Goal: Task Accomplishment & Management: Complete application form

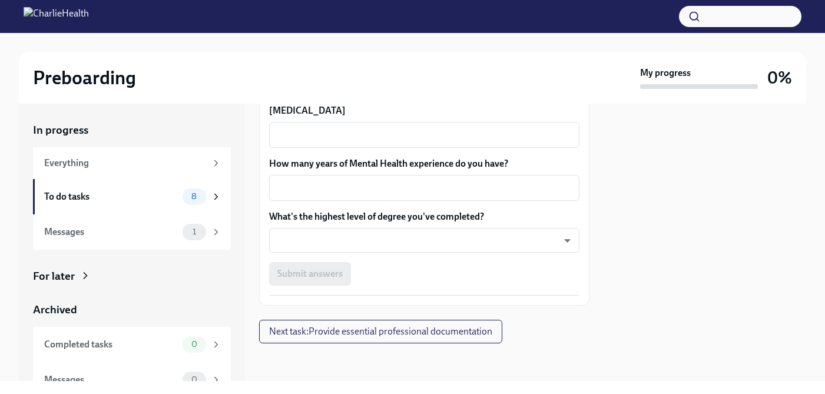
scroll to position [16, 0]
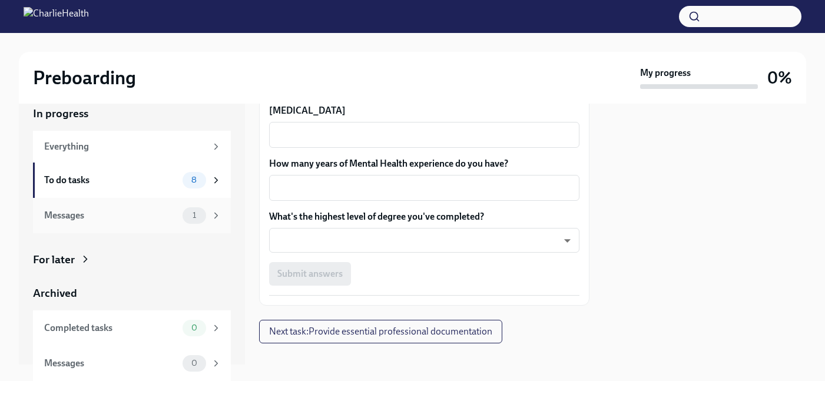
click at [165, 219] on div "Messages" at bounding box center [111, 215] width 134 height 13
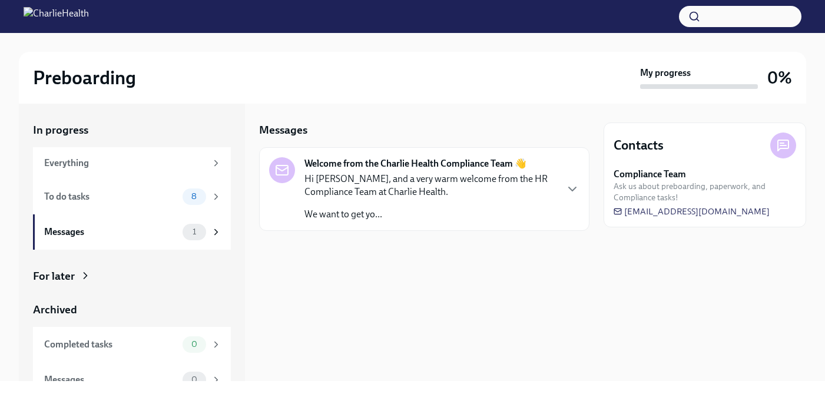
click at [373, 218] on p "We want to get yo..." at bounding box center [429, 214] width 251 height 13
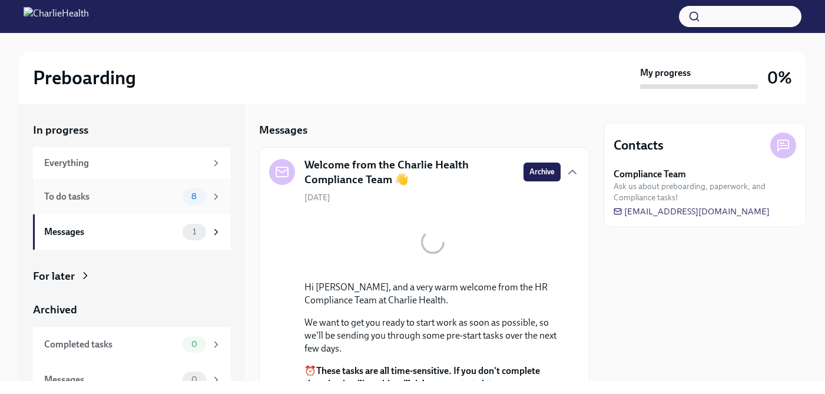
click at [158, 196] on div "To do tasks" at bounding box center [111, 196] width 134 height 13
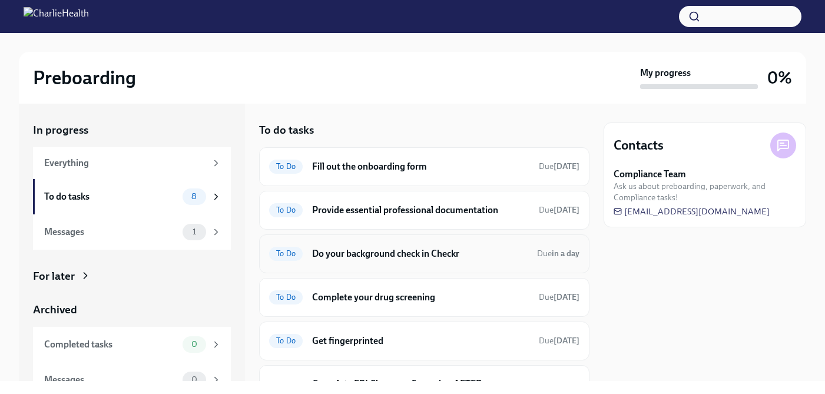
click at [452, 255] on h6 "Do your background check in Checkr" at bounding box center [420, 253] width 216 height 13
click at [488, 164] on h6 "Fill out the onboarding form" at bounding box center [420, 166] width 217 height 13
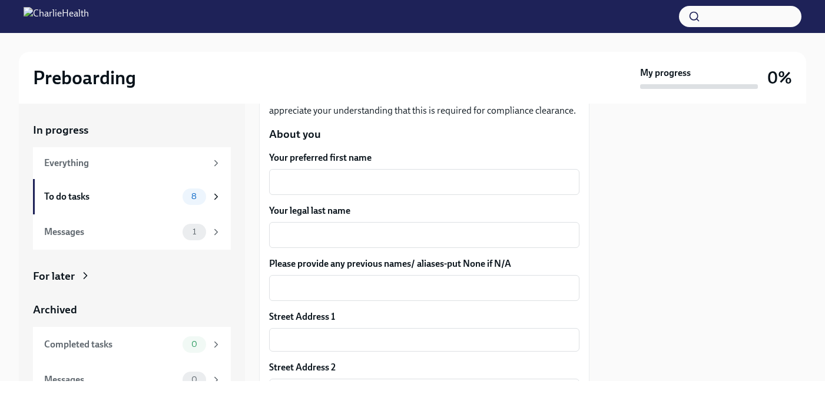
scroll to position [171, 0]
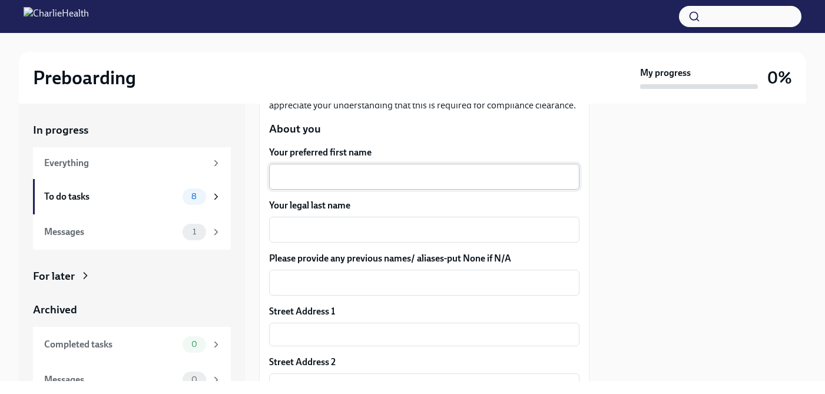
click at [459, 180] on textarea "Your preferred first name" at bounding box center [424, 177] width 296 height 14
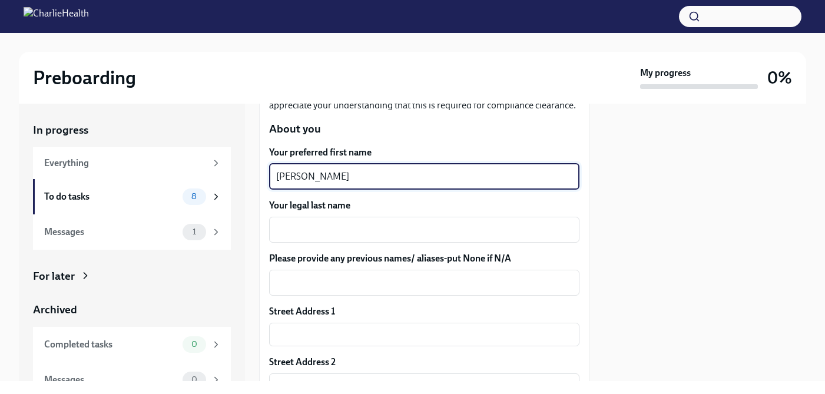
type textarea "[PERSON_NAME]"
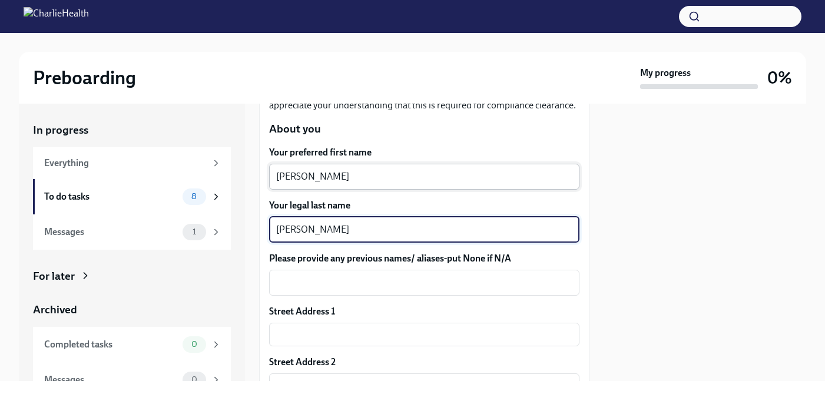
type textarea "[PERSON_NAME]"
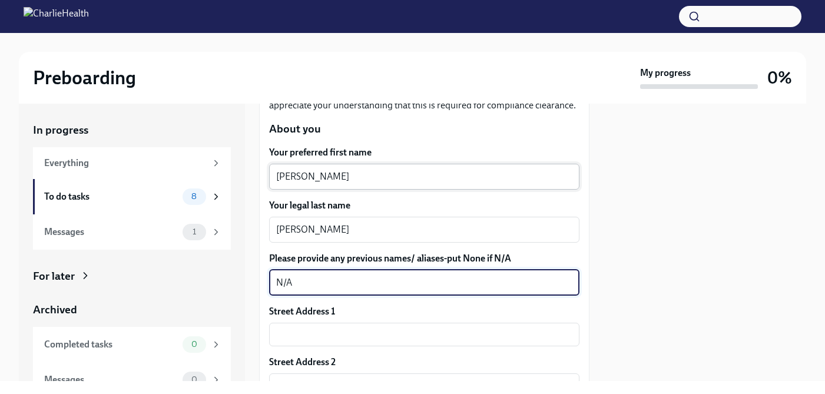
type textarea "N/A"
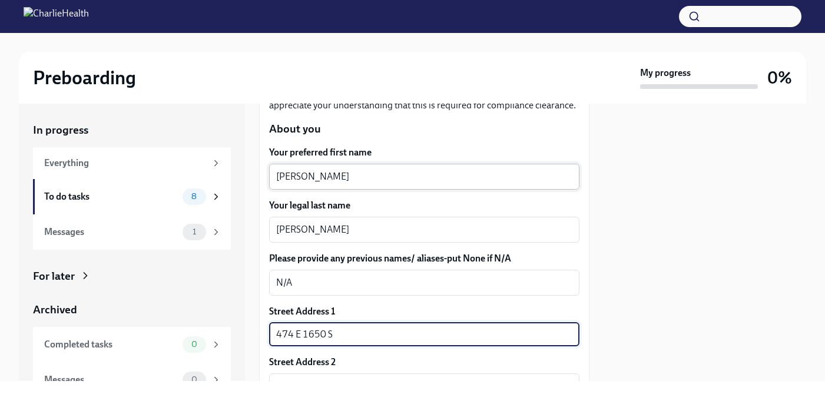
type input "474 E 1650 S"
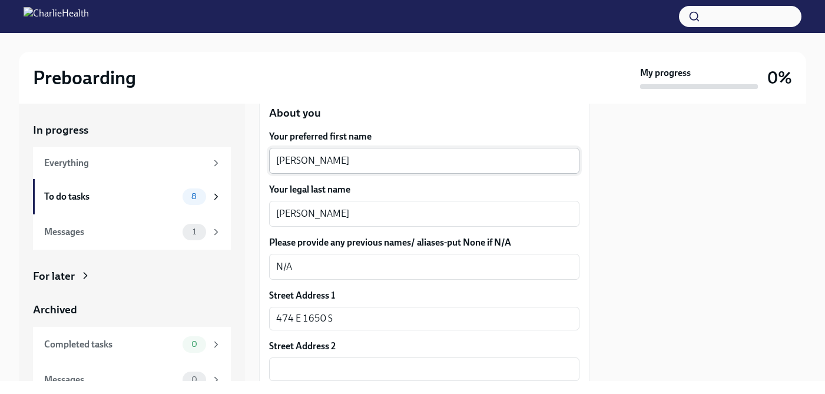
scroll to position [365, 0]
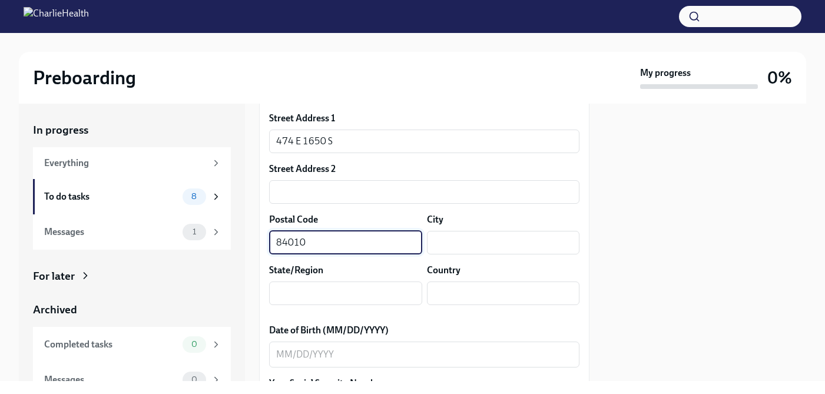
type input "84010"
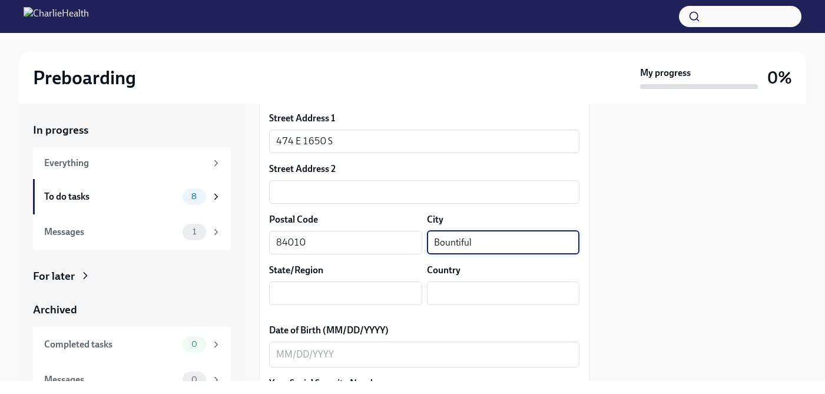
type input "Bountiful"
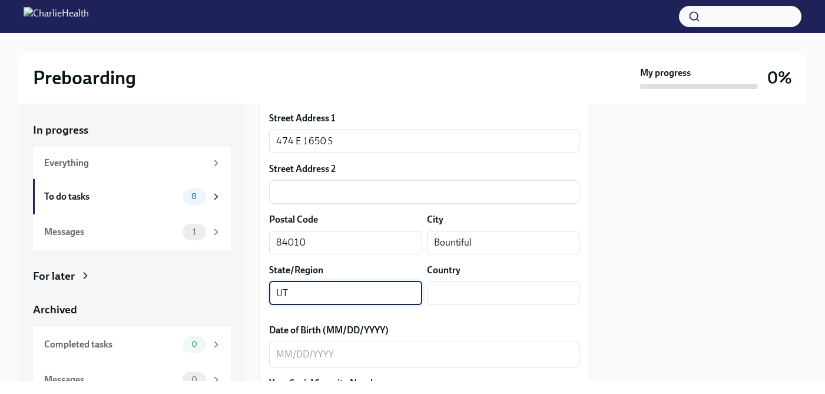
type input "UT"
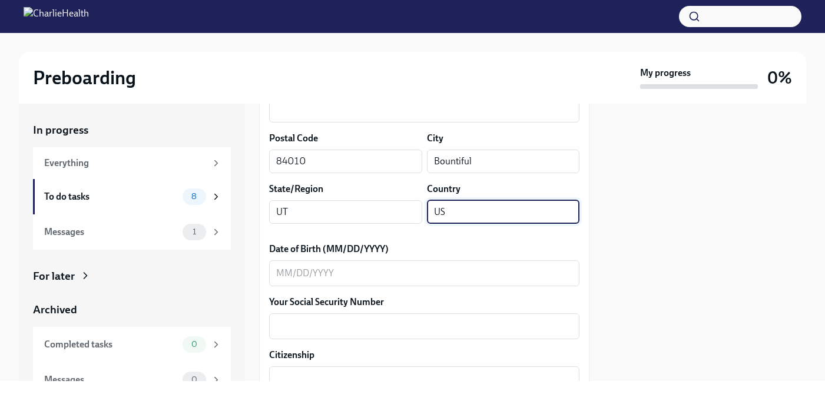
scroll to position [455, 0]
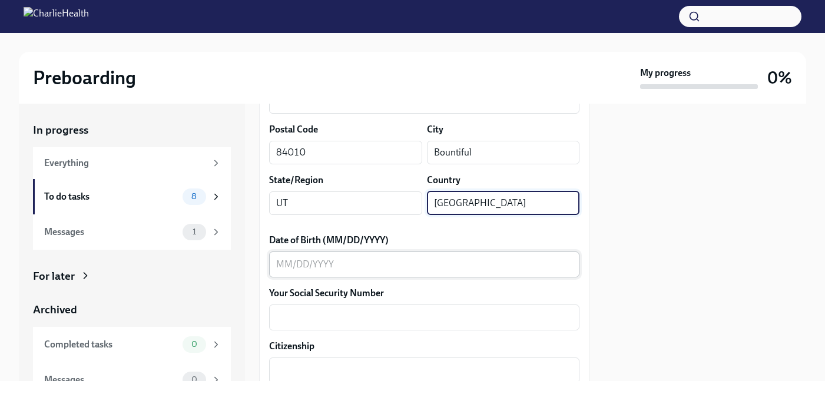
type input "[GEOGRAPHIC_DATA]"
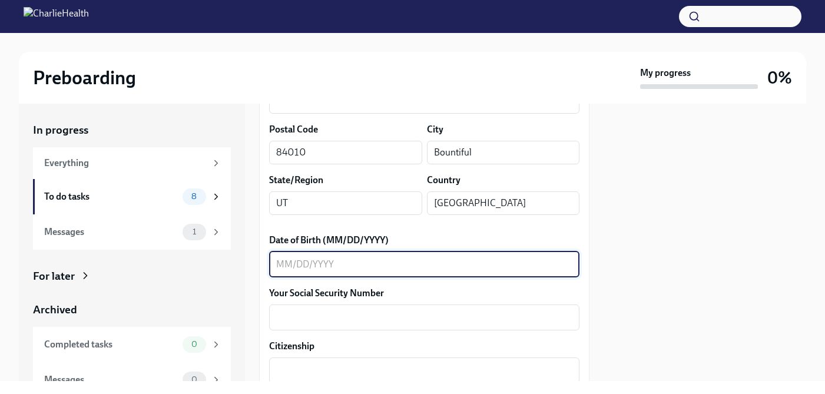
click at [465, 260] on textarea "Date of Birth (MM/DD/YYYY)" at bounding box center [424, 264] width 296 height 14
type textarea "[DATE]"
click at [482, 313] on textarea "Your Social Security Number" at bounding box center [424, 317] width 296 height 14
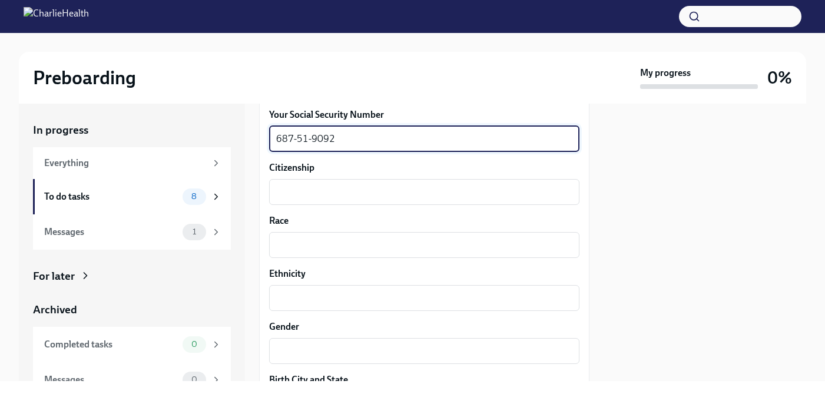
scroll to position [617, 0]
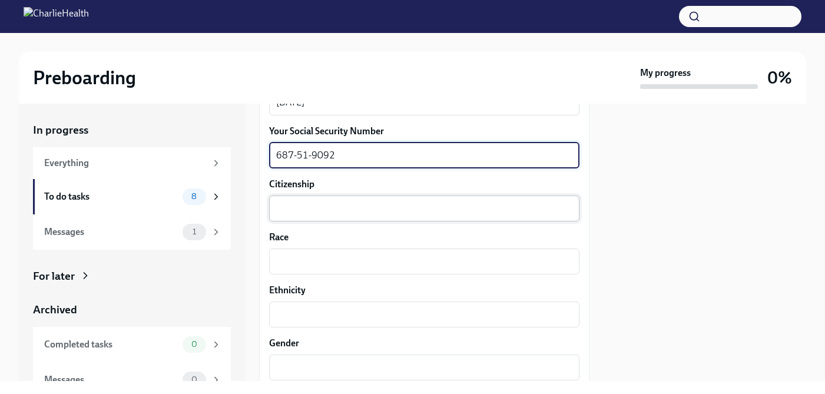
type textarea "687-51-9092"
click at [517, 217] on div "x ​" at bounding box center [424, 209] width 310 height 26
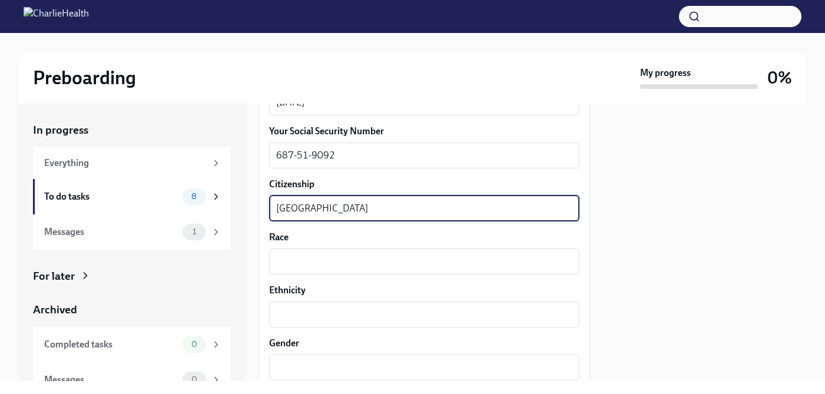
type textarea "[GEOGRAPHIC_DATA]"
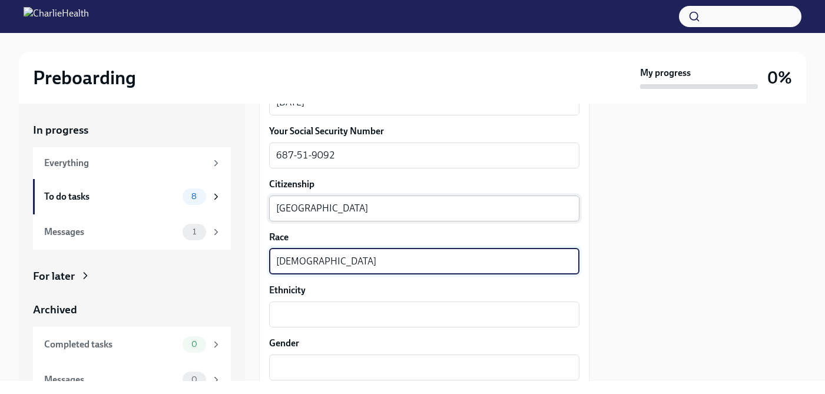
type textarea "[DEMOGRAPHIC_DATA]"
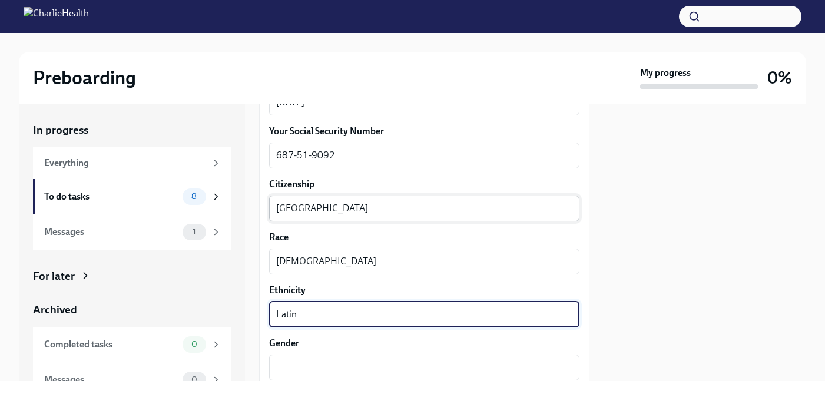
type textarea "Latin"
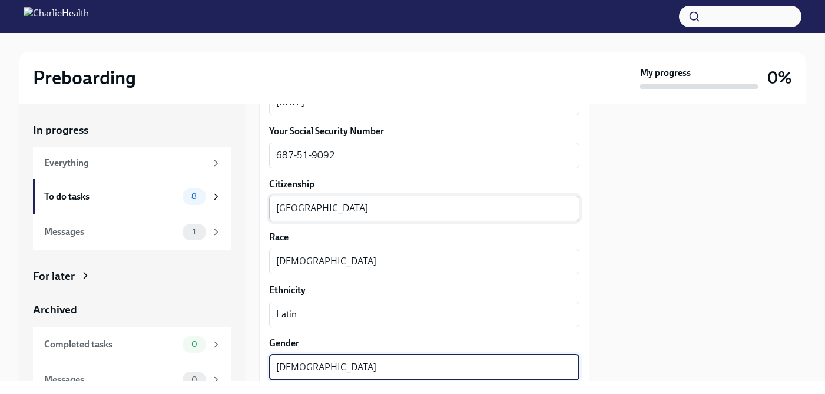
type textarea "[DEMOGRAPHIC_DATA]"
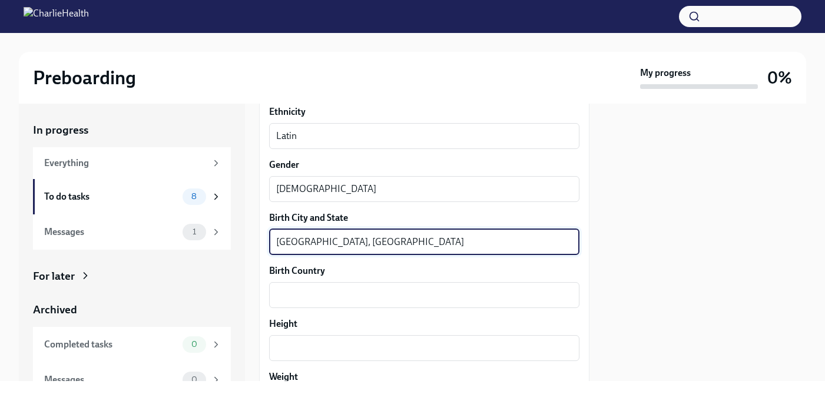
type textarea "[GEOGRAPHIC_DATA], [GEOGRAPHIC_DATA]"
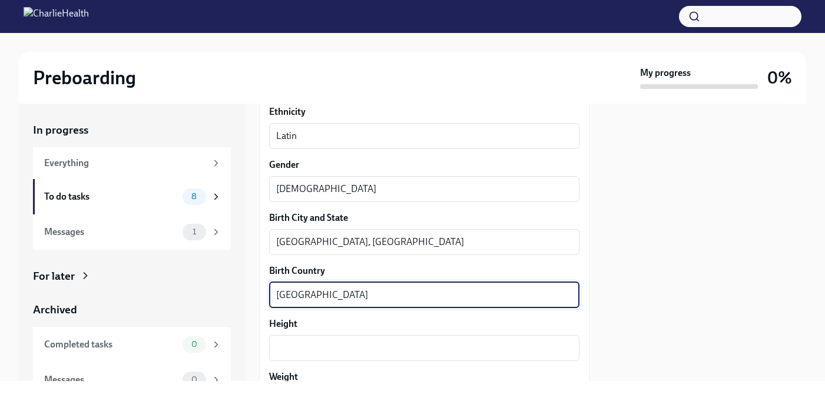
type textarea "[GEOGRAPHIC_DATA]"
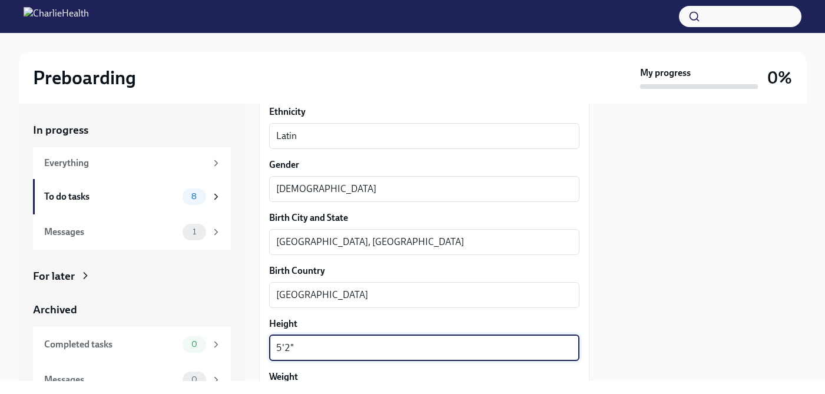
type textarea "5'2""
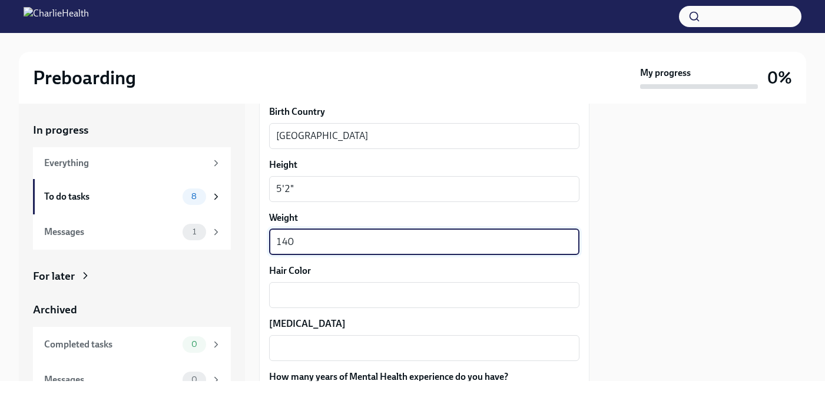
type textarea "140"
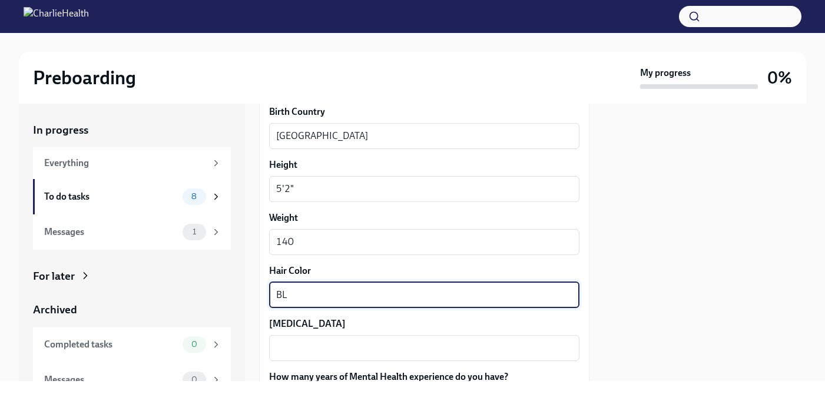
type textarea "B"
type textarea "Black"
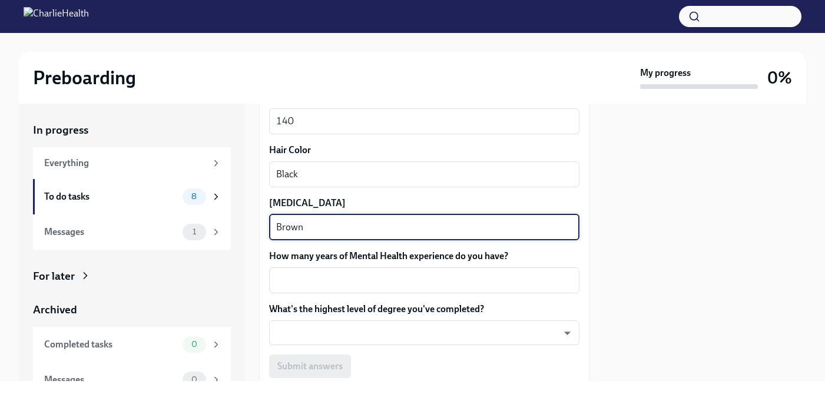
scroll to position [1076, 0]
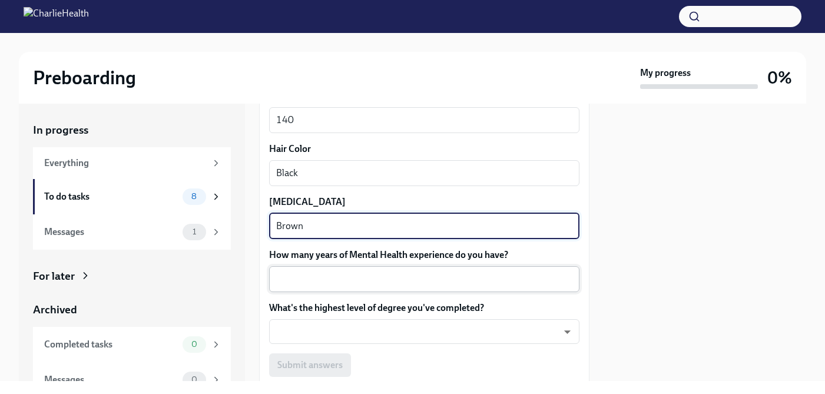
type textarea "Brown"
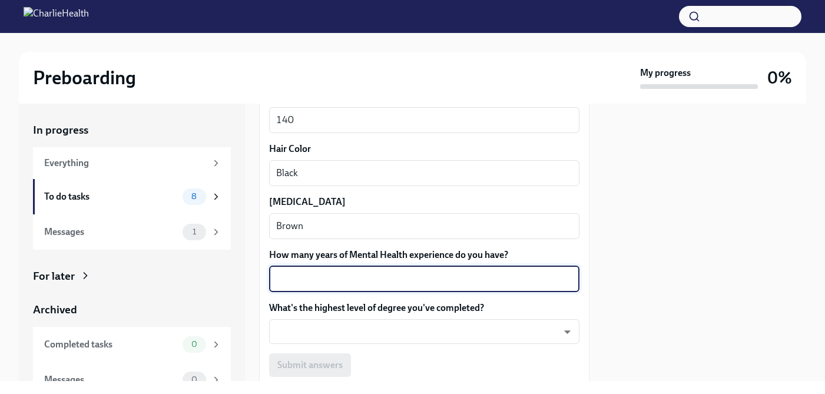
click at [537, 277] on textarea "How many years of Mental Health experience do you have?" at bounding box center [424, 279] width 296 height 14
type textarea "3"
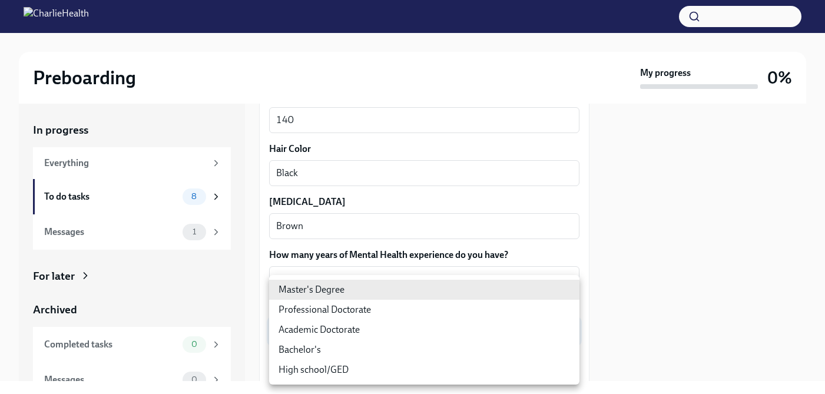
click at [551, 331] on body "Preboarding My progress 0% In progress Everything To do tasks 8 Messages 1 For …" at bounding box center [412, 197] width 825 height 394
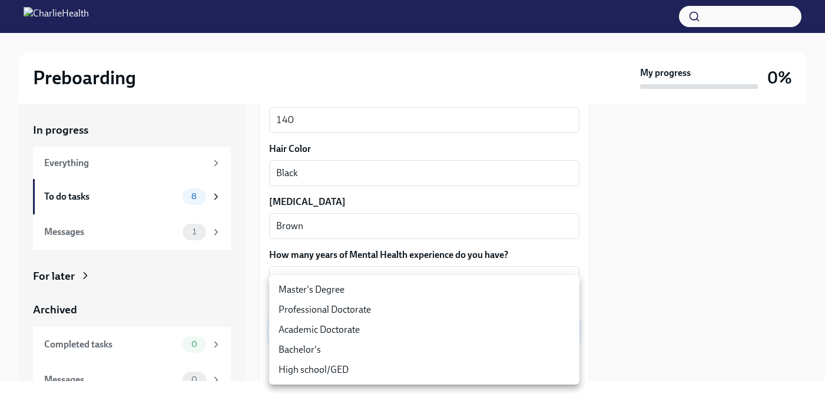
click at [479, 292] on li "Master's Degree" at bounding box center [424, 290] width 310 height 20
type input "2vBr-ghkD"
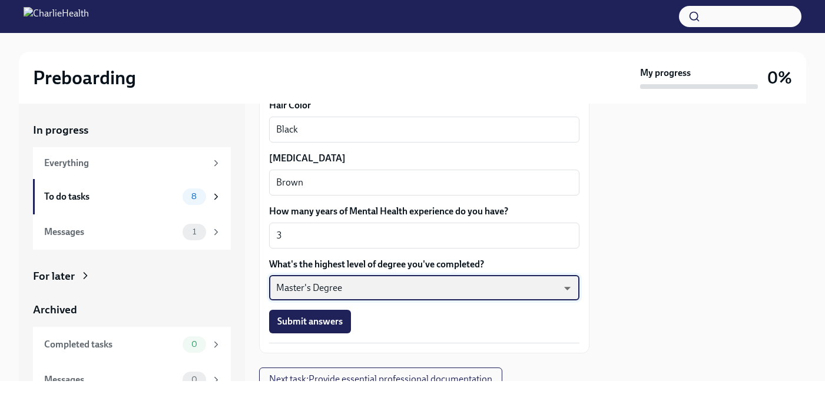
scroll to position [1167, 0]
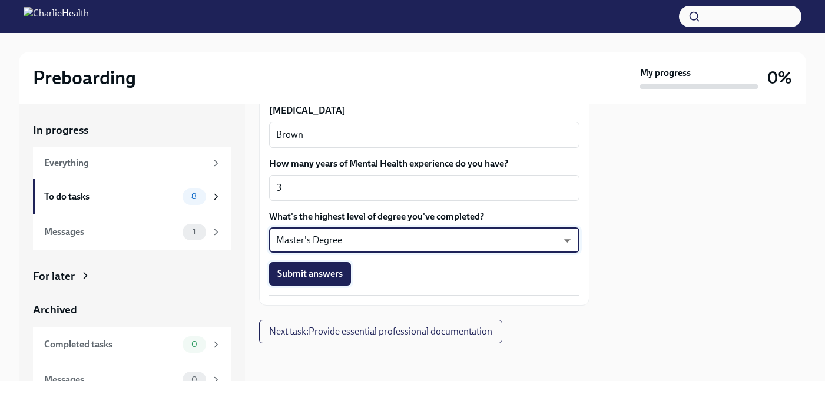
click at [334, 273] on span "Submit answers" at bounding box center [309, 274] width 65 height 12
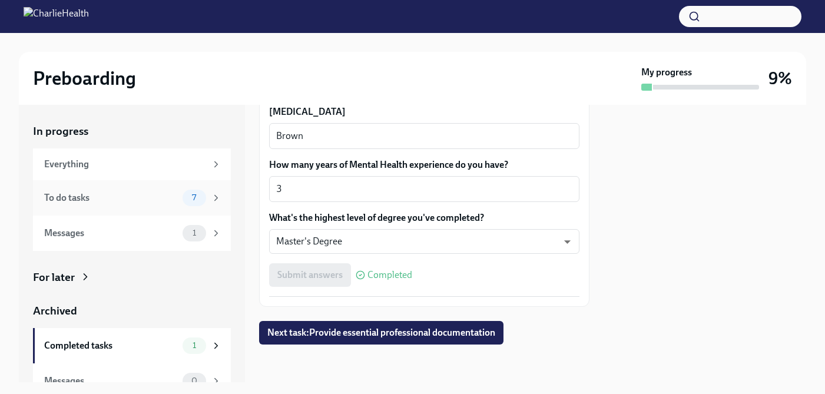
click at [169, 193] on div "To do tasks" at bounding box center [111, 197] width 134 height 13
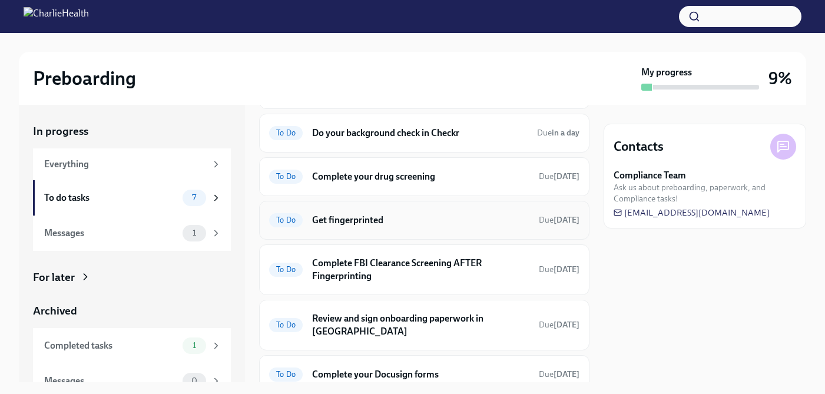
scroll to position [77, 0]
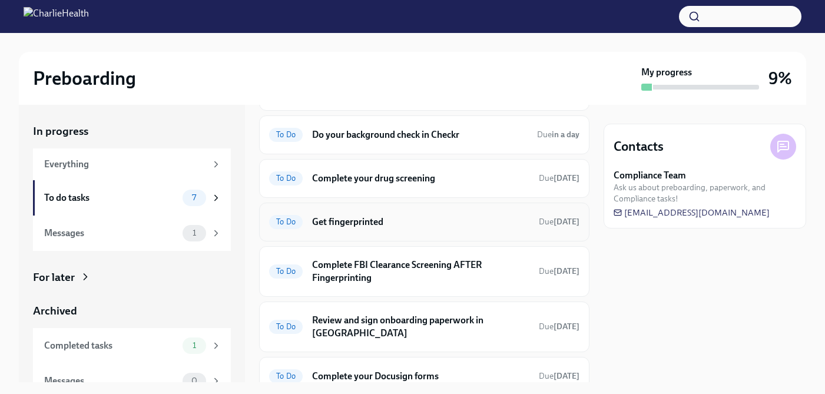
click at [495, 229] on div "To Do Get fingerprinted Due [DATE]" at bounding box center [424, 222] width 310 height 19
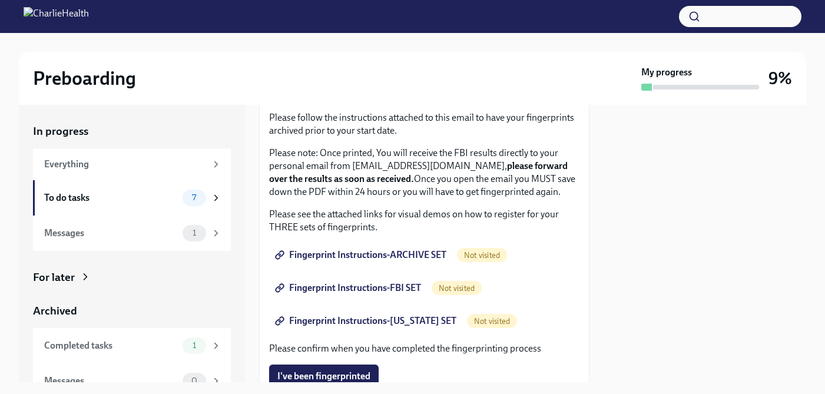
scroll to position [102, 0]
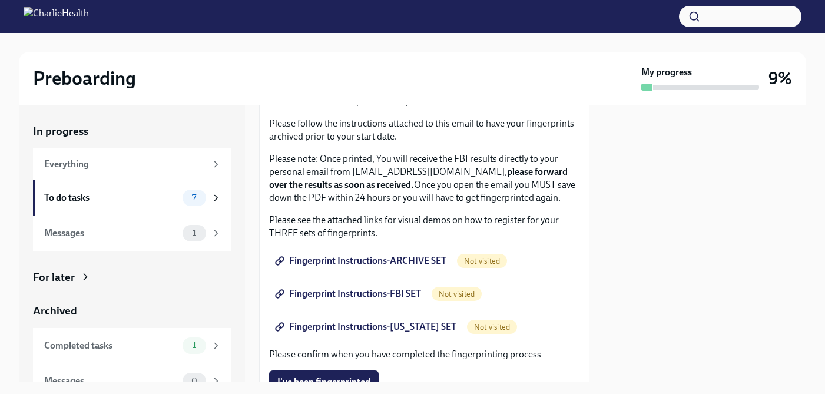
click at [431, 264] on span "Fingerprint Instructions-ARCHIVE SET" at bounding box center [361, 261] width 169 height 12
